Goal: Information Seeking & Learning: Learn about a topic

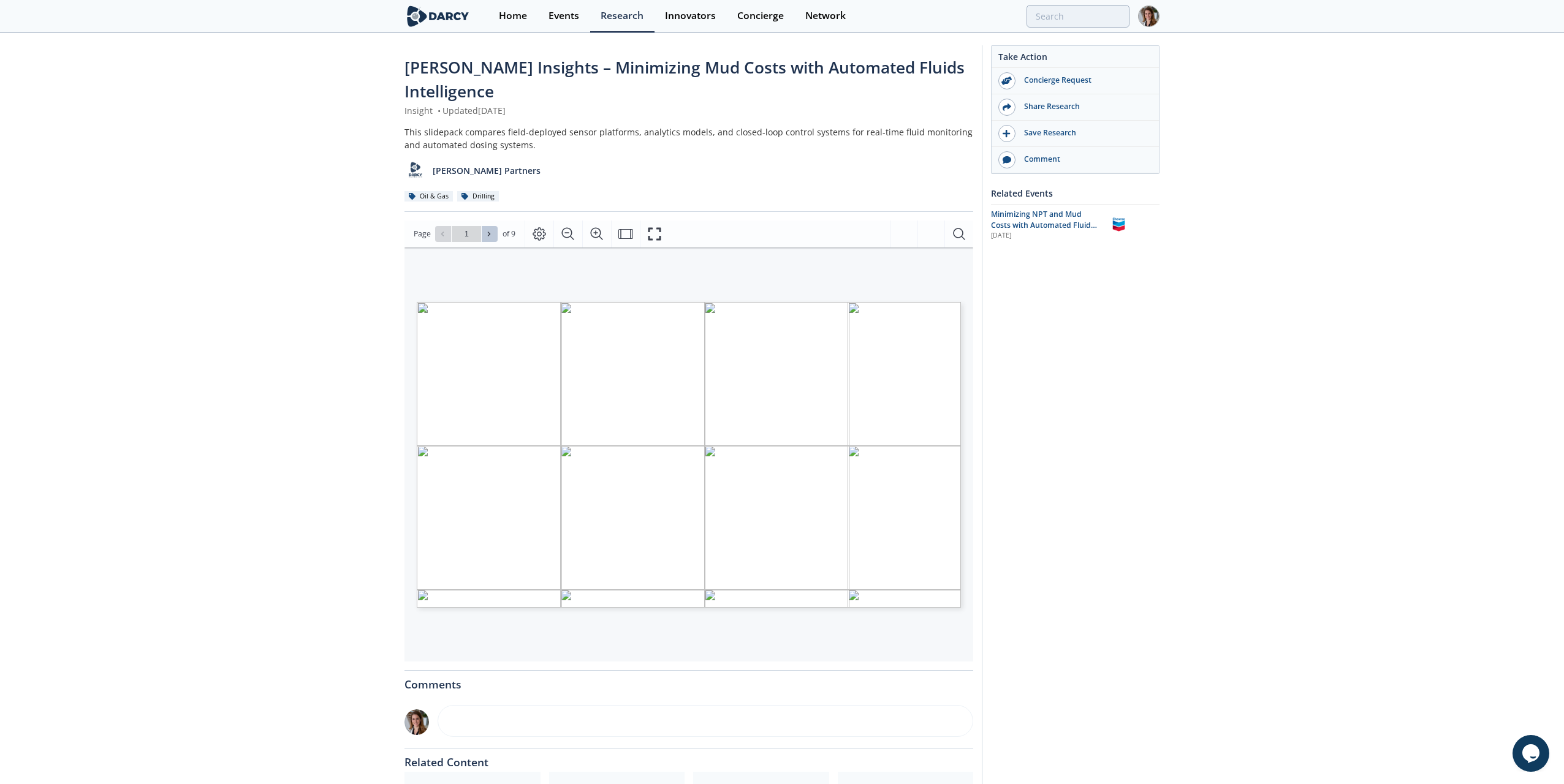
click at [496, 233] on button at bounding box center [489, 233] width 16 height 16
type input "3"
click at [496, 233] on button at bounding box center [489, 233] width 16 height 16
type input "4"
